Goal: Use online tool/utility: Use online tool/utility

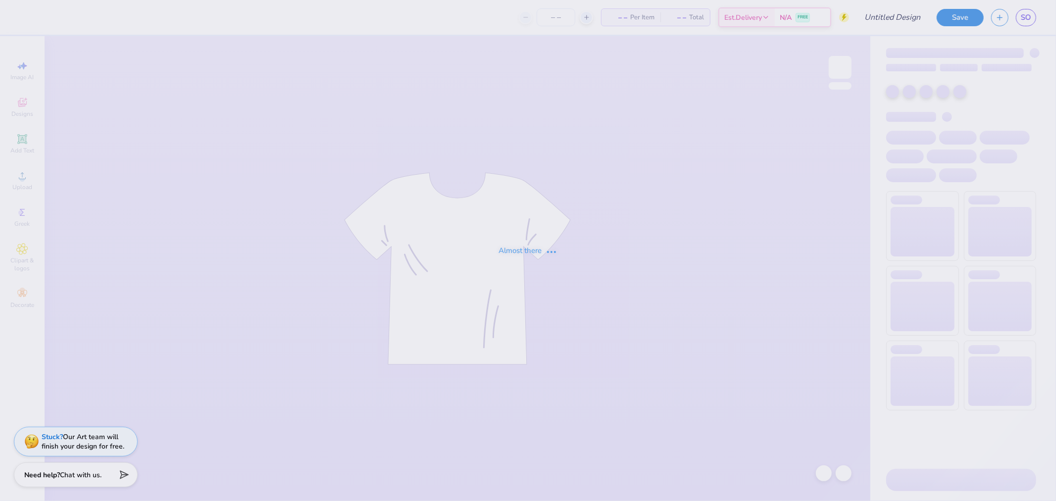
type input "HOODIE"
type input "24"
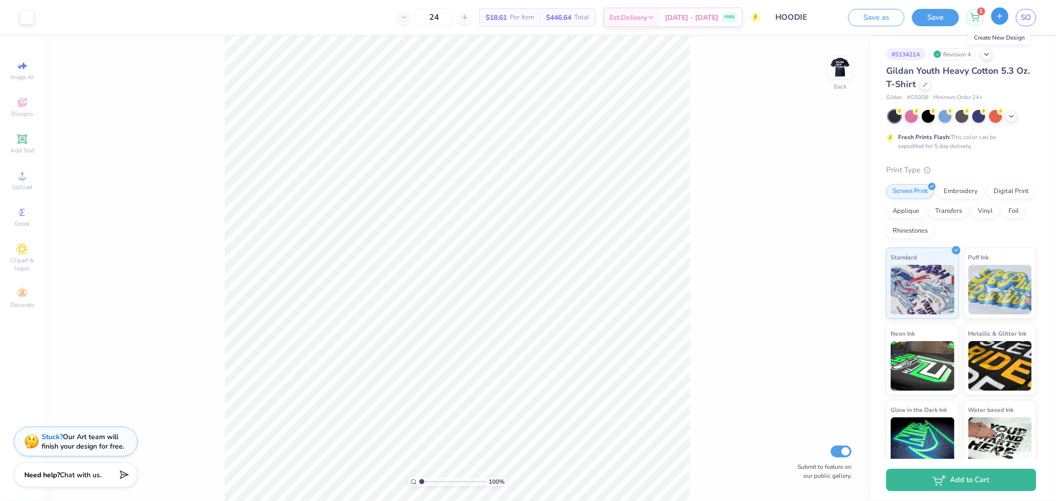
click at [999, 16] on line "button" at bounding box center [1000, 16] width 5 height 0
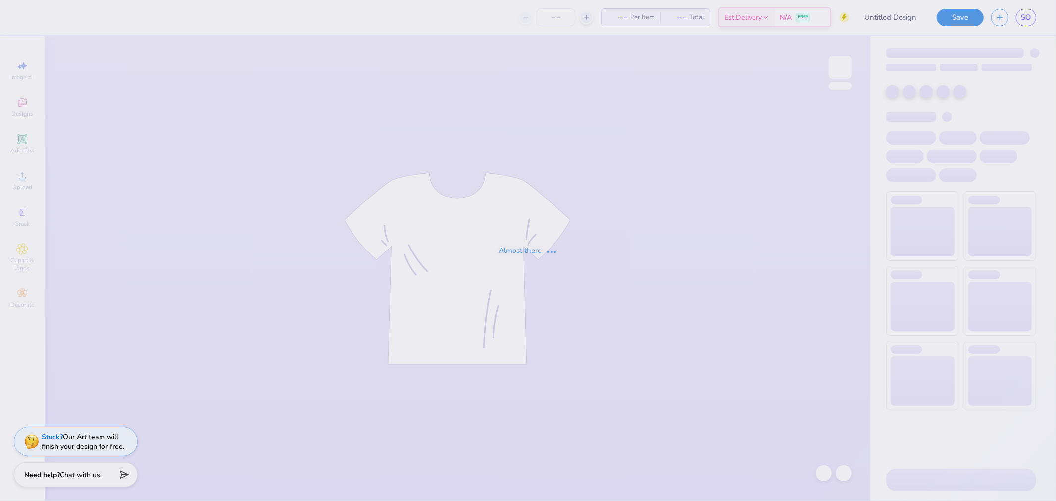
type input "HOODIE"
type input "24"
